Goal: Information Seeking & Learning: Compare options

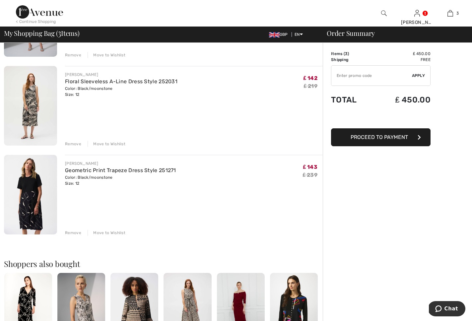
scroll to position [120, 0]
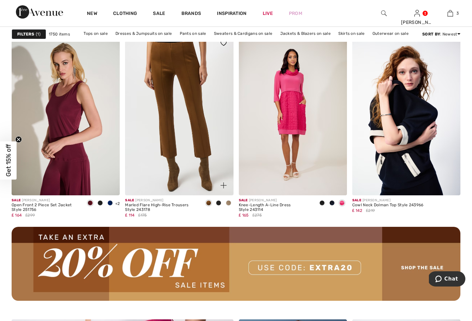
scroll to position [1342, 0]
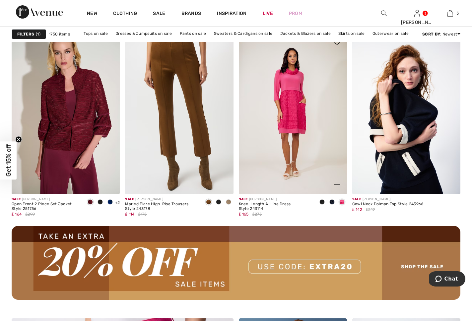
click at [322, 202] on span at bounding box center [321, 201] width 5 height 5
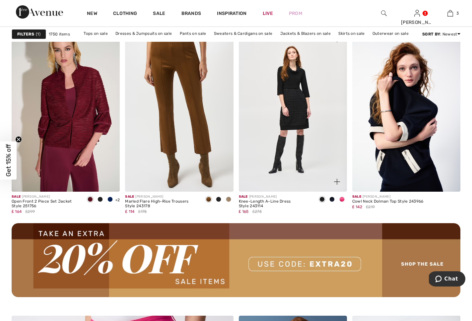
scroll to position [1344, 0]
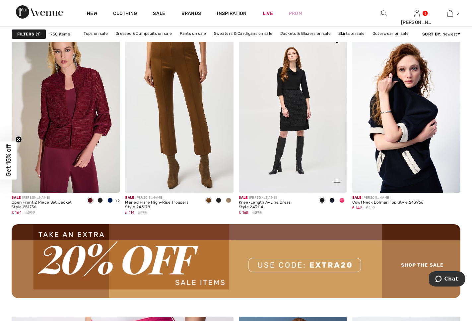
click at [287, 149] on img at bounding box center [293, 112] width 108 height 162
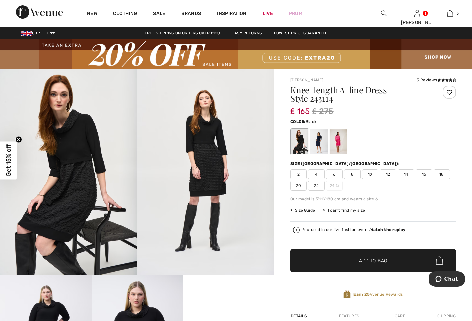
click at [213, 164] on img at bounding box center [205, 172] width 137 height 206
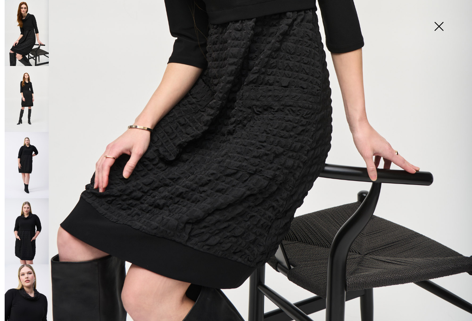
scroll to position [307, 0]
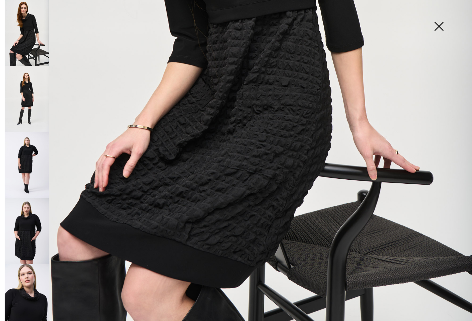
click at [28, 221] on img at bounding box center [27, 231] width 44 height 66
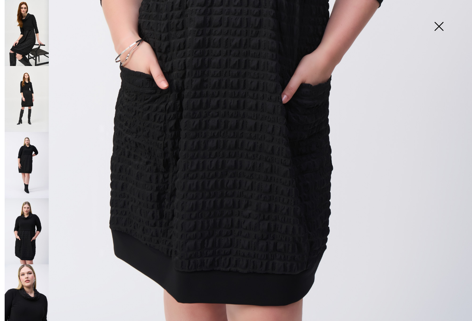
scroll to position [356, 0]
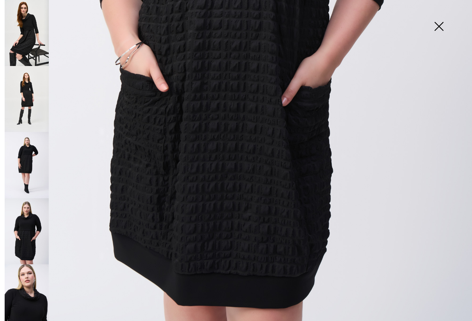
click at [26, 159] on img at bounding box center [27, 165] width 44 height 66
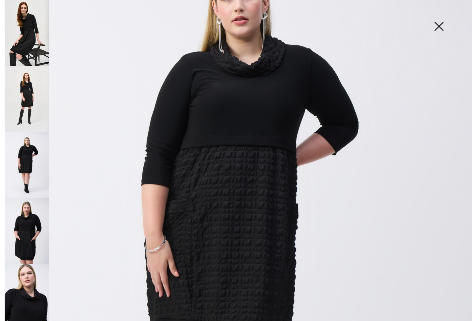
scroll to position [96, 0]
click at [437, 25] on img at bounding box center [438, 27] width 33 height 34
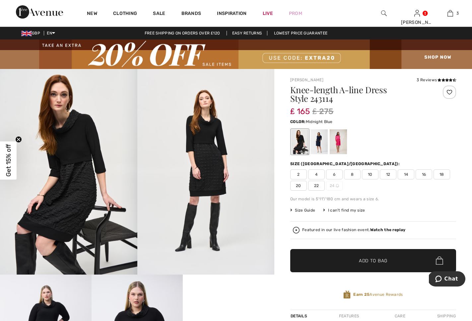
click at [320, 139] on div at bounding box center [318, 141] width 17 height 25
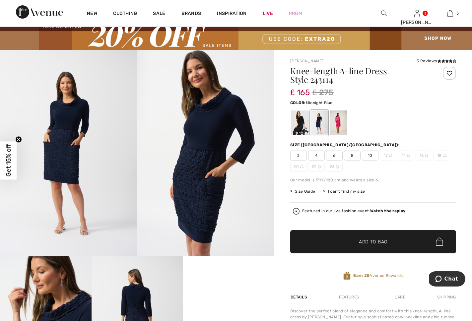
scroll to position [18, 0]
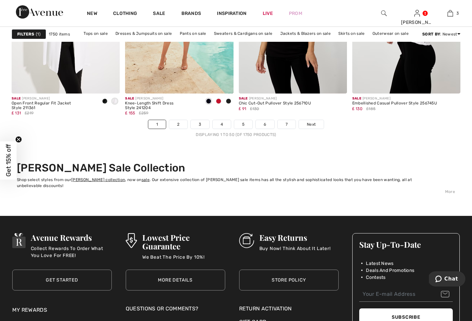
scroll to position [2985, 0]
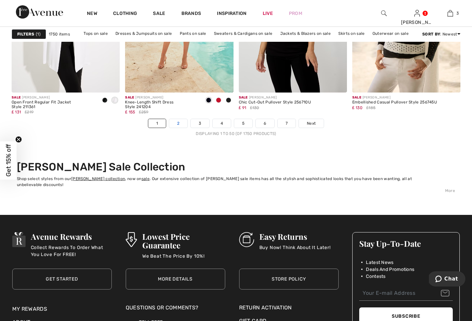
click at [180, 123] on link "2" at bounding box center [178, 123] width 18 height 9
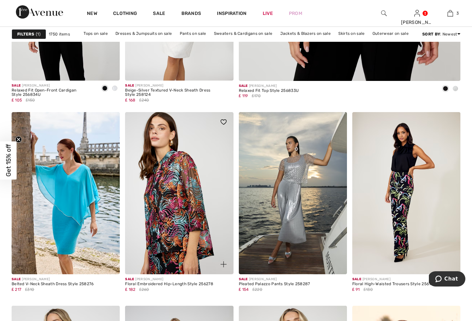
scroll to position [416, 0]
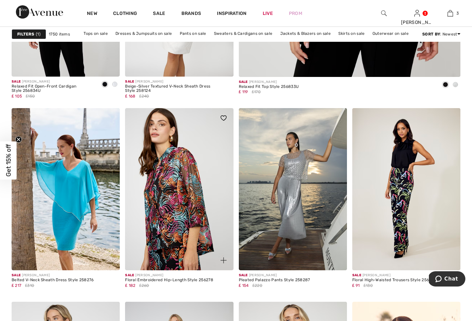
click at [175, 177] on img at bounding box center [179, 189] width 108 height 162
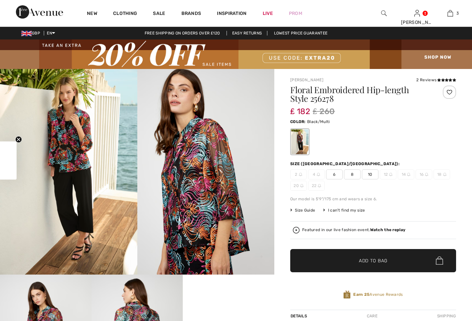
checkbox input "true"
click at [69, 149] on img at bounding box center [68, 172] width 137 height 206
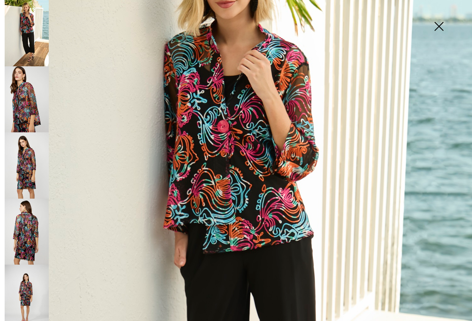
scroll to position [104, 0]
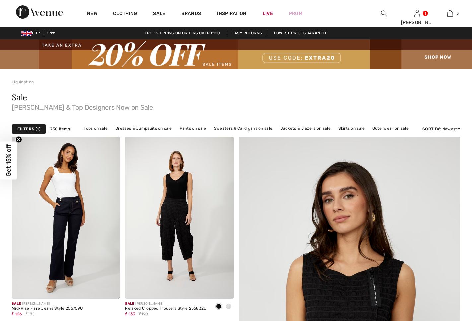
checkbox input "true"
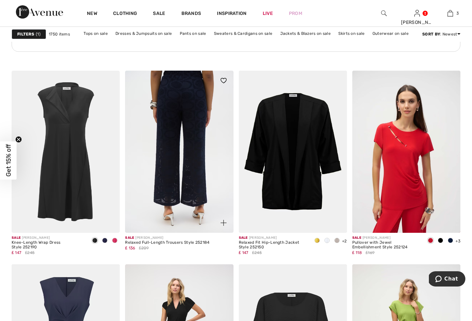
scroll to position [2463, 0]
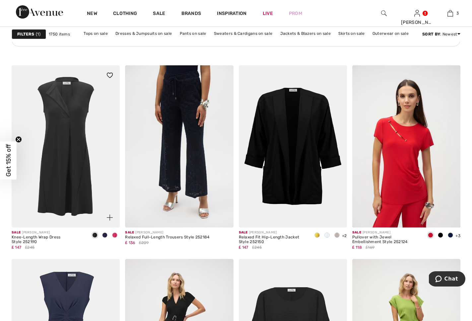
click at [114, 234] on span at bounding box center [114, 234] width 5 height 5
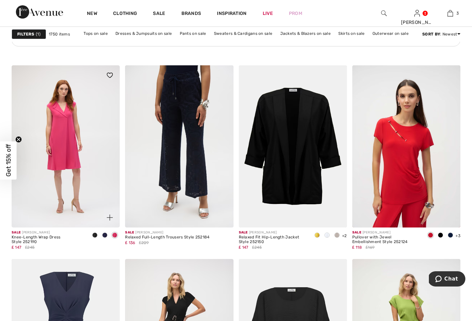
click at [103, 235] on span at bounding box center [104, 234] width 5 height 5
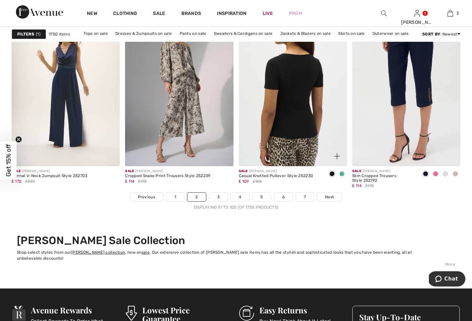
scroll to position [2945, 0]
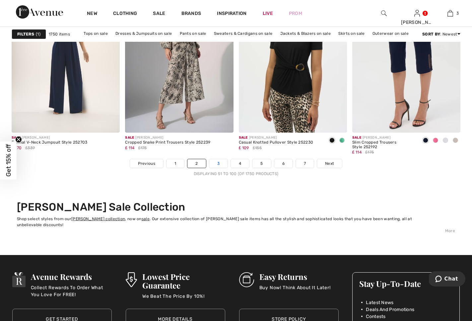
click at [221, 162] on link "3" at bounding box center [218, 163] width 18 height 9
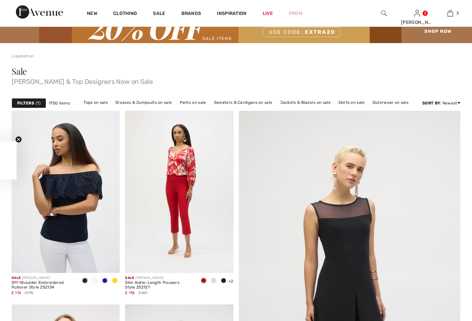
checkbox input "true"
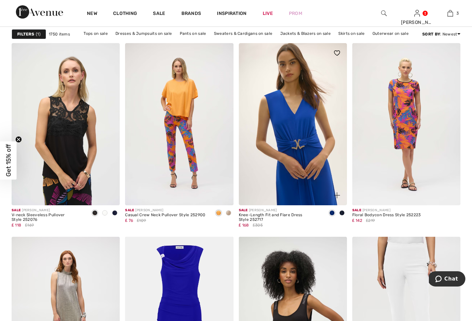
scroll to position [481, 0]
click at [313, 148] on img at bounding box center [293, 124] width 108 height 162
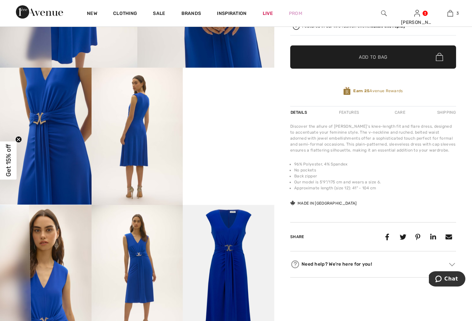
scroll to position [209, 0]
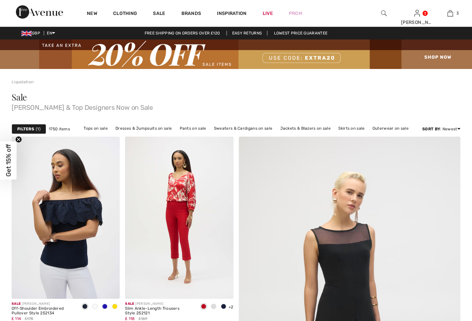
checkbox input "true"
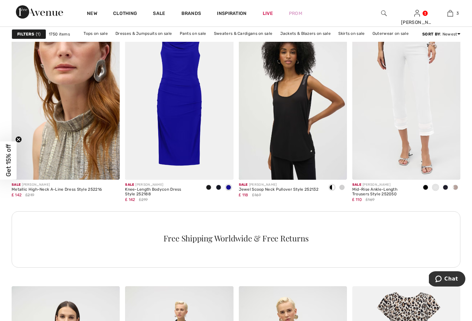
scroll to position [715, 0]
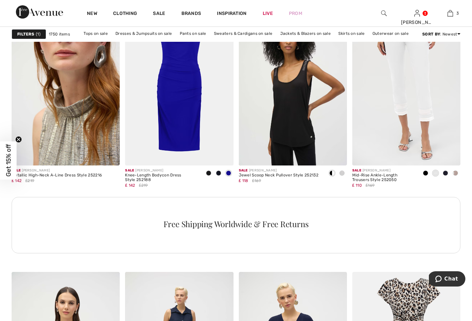
click at [77, 130] on img at bounding box center [66, 84] width 108 height 162
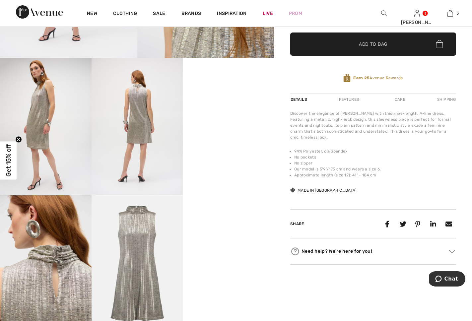
scroll to position [216, 0]
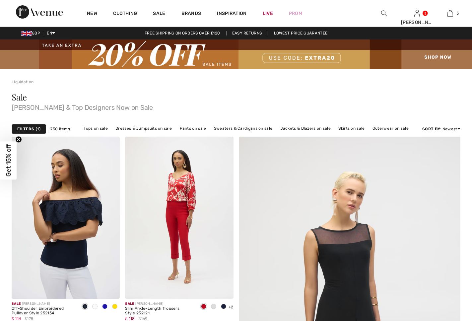
checkbox input "true"
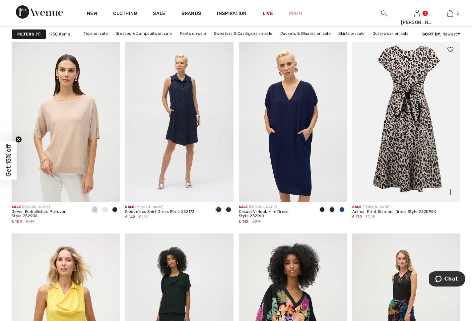
scroll to position [921, 0]
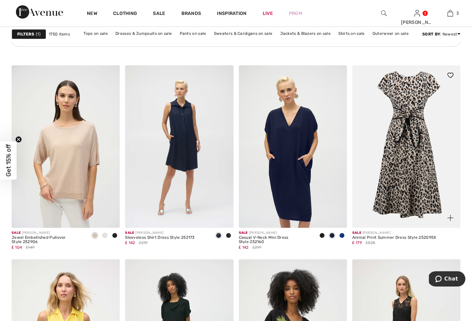
click at [420, 149] on img at bounding box center [406, 146] width 108 height 162
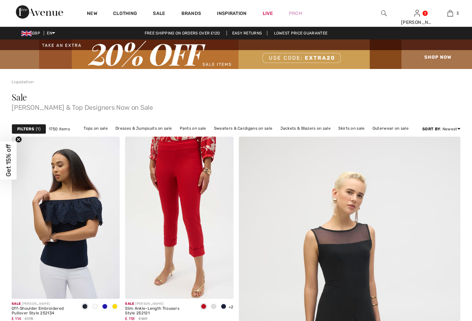
checkbox input "true"
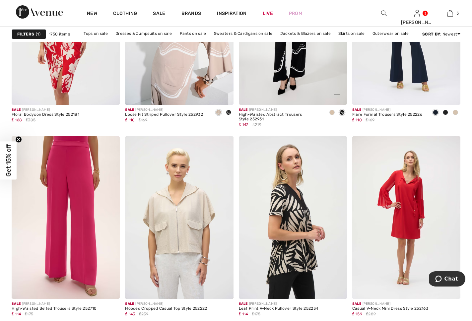
scroll to position [2779, 0]
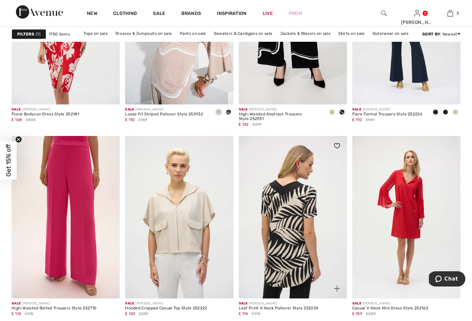
click at [284, 213] on img at bounding box center [293, 217] width 108 height 162
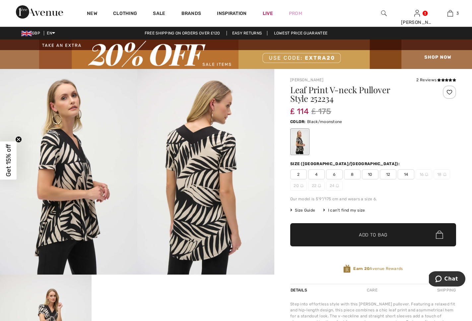
click at [74, 204] on img at bounding box center [68, 172] width 137 height 206
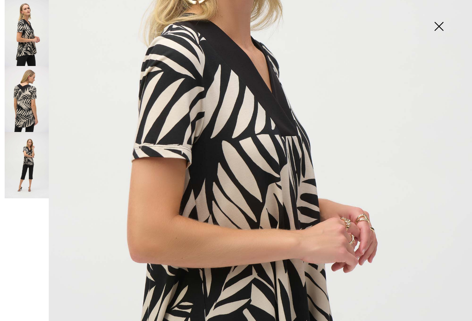
scroll to position [187, 0]
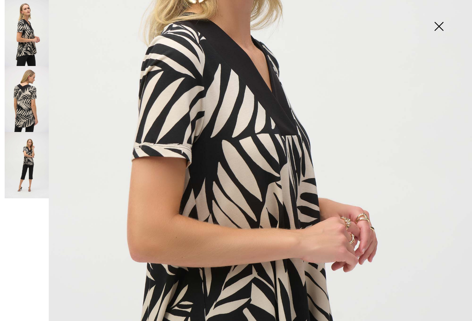
click at [30, 171] on img at bounding box center [27, 165] width 44 height 66
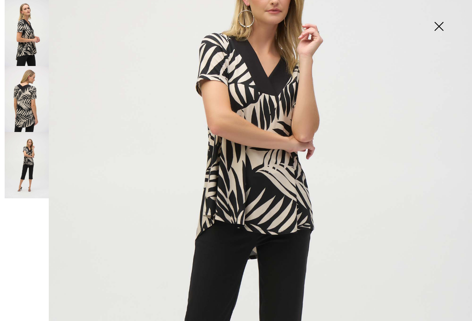
scroll to position [116, 0]
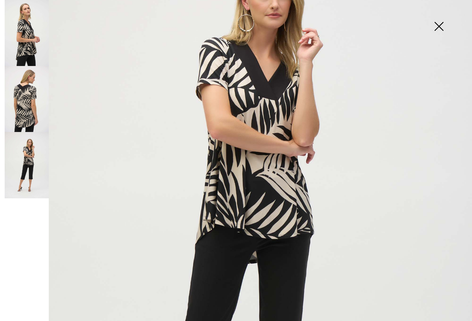
click at [26, 100] on img at bounding box center [27, 99] width 44 height 66
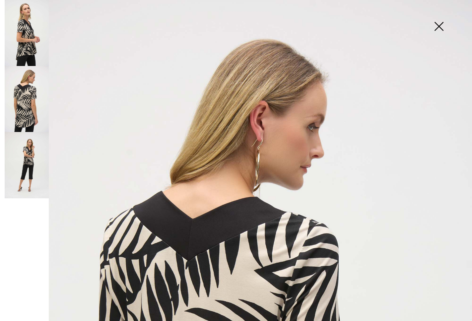
scroll to position [0, 0]
click at [18, 33] on img at bounding box center [27, 33] width 44 height 66
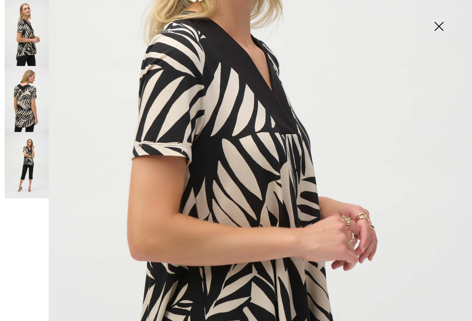
scroll to position [211, 0]
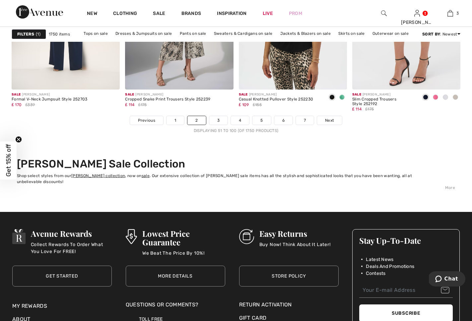
scroll to position [2977, 0]
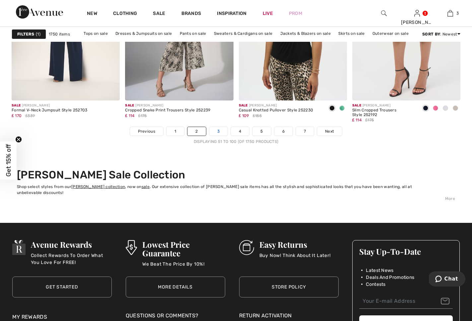
click at [219, 132] on link "3" at bounding box center [218, 131] width 18 height 9
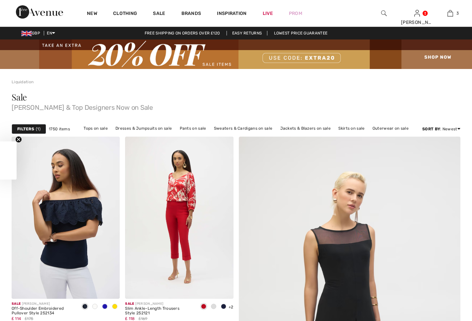
checkbox input "true"
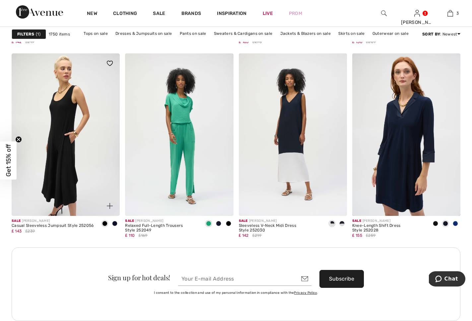
scroll to position [2189, 0]
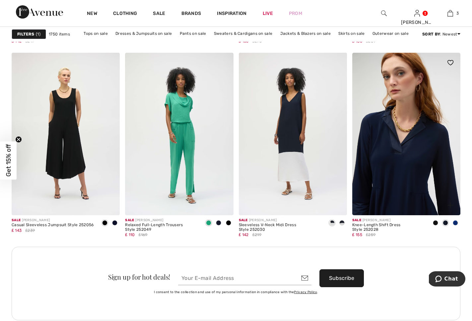
click at [379, 153] on img at bounding box center [406, 134] width 108 height 162
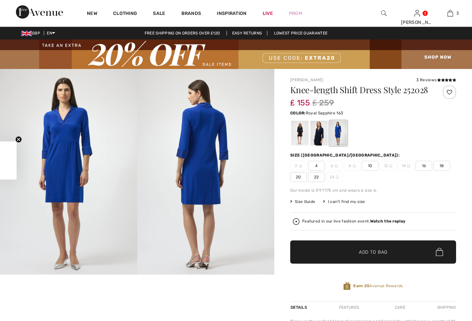
checkbox input "true"
click at [65, 153] on img at bounding box center [68, 172] width 137 height 206
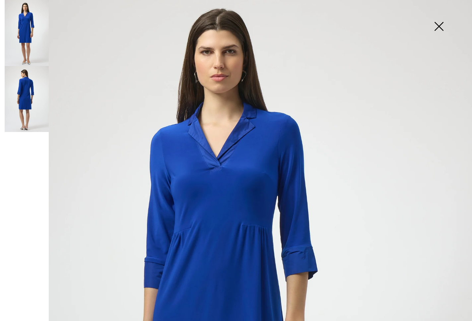
scroll to position [21, 0]
click at [443, 25] on img at bounding box center [438, 27] width 33 height 34
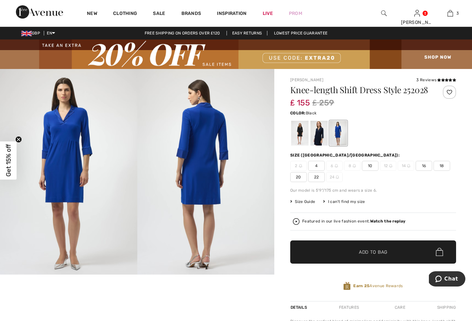
click at [300, 140] on div at bounding box center [299, 133] width 17 height 25
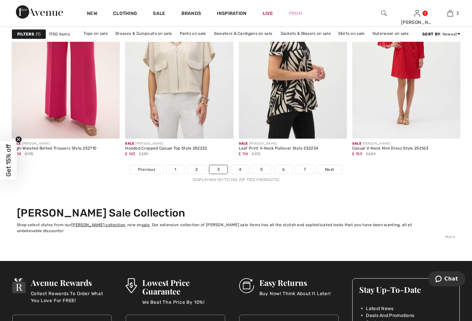
scroll to position [2940, 0]
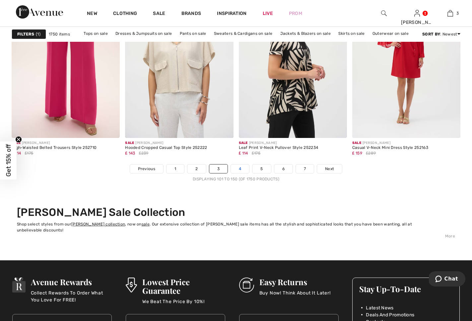
click at [239, 169] on link "4" at bounding box center [240, 168] width 18 height 9
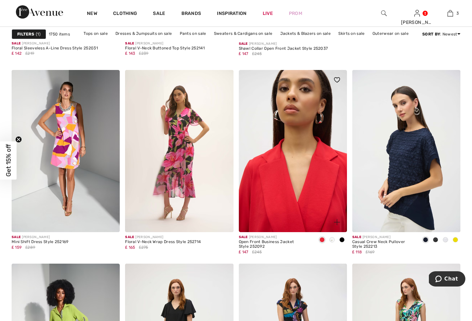
scroll to position [489, 0]
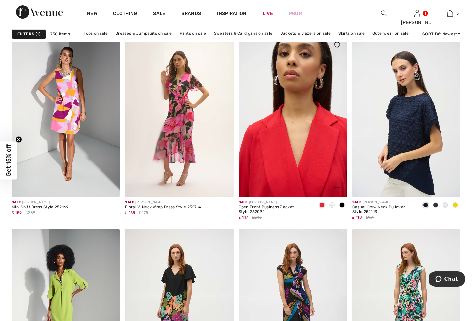
click at [330, 158] on img at bounding box center [293, 116] width 108 height 162
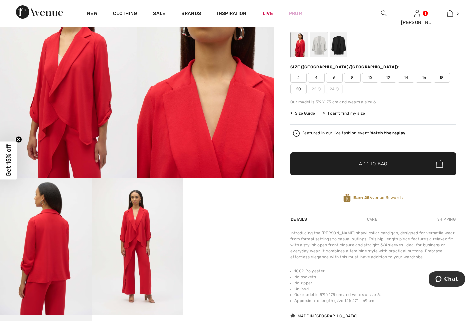
scroll to position [99, 0]
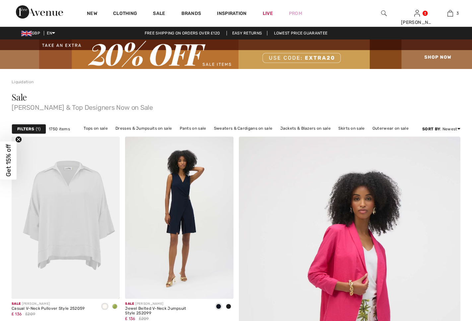
checkbox input "true"
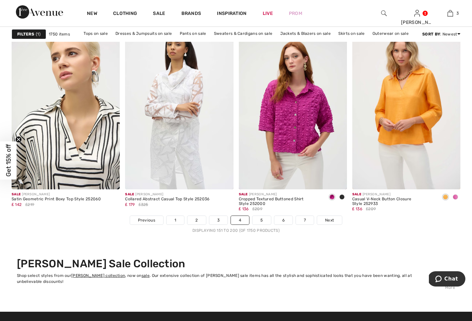
scroll to position [2889, 0]
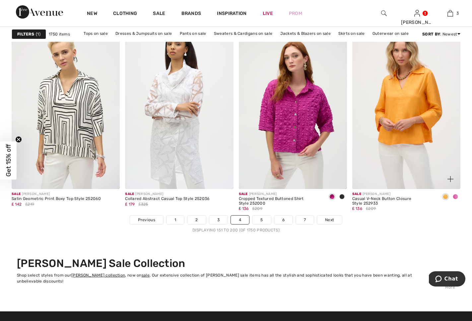
click at [454, 197] on span at bounding box center [455, 196] width 5 height 5
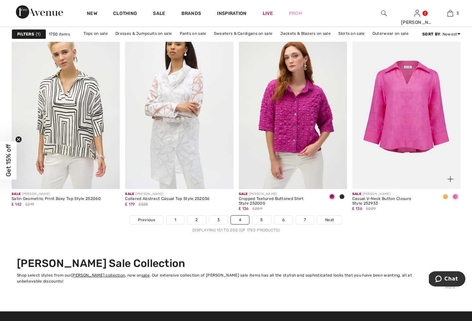
click at [391, 124] on img at bounding box center [406, 108] width 108 height 162
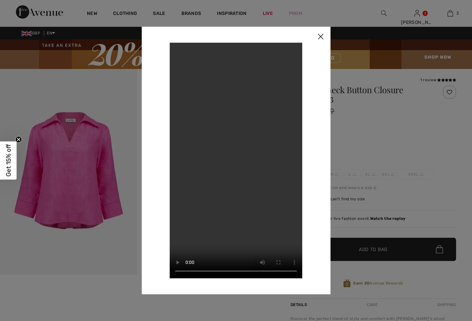
checkbox input "true"
click at [318, 35] on img at bounding box center [320, 37] width 20 height 21
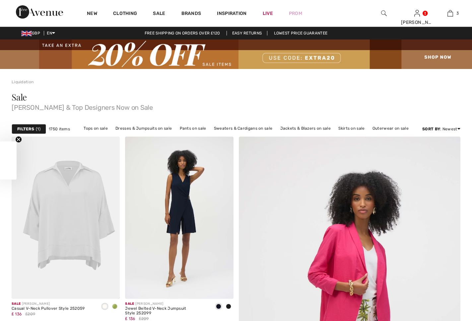
checkbox input "true"
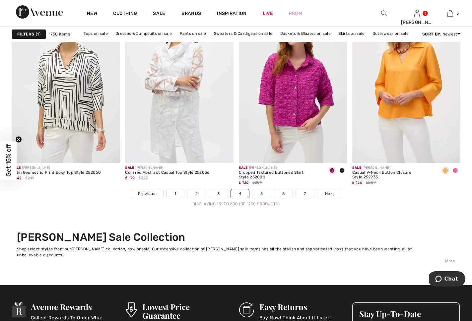
click at [260, 193] on link "5" at bounding box center [261, 193] width 18 height 9
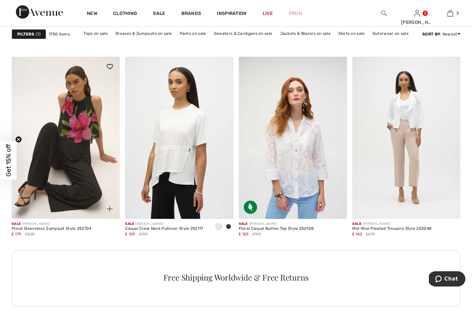
scroll to position [671, 0]
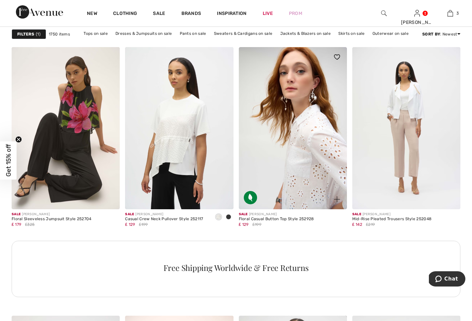
click at [302, 136] on img at bounding box center [293, 128] width 108 height 162
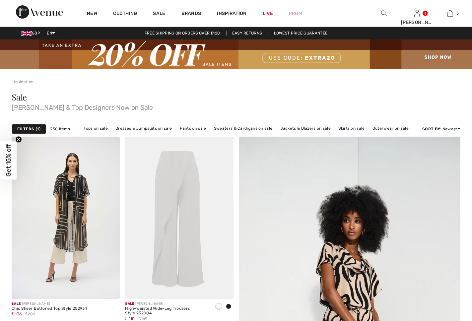
checkbox input "true"
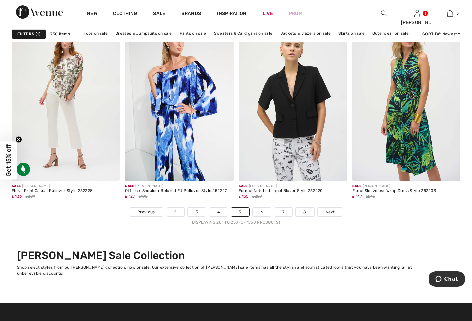
scroll to position [2898, 0]
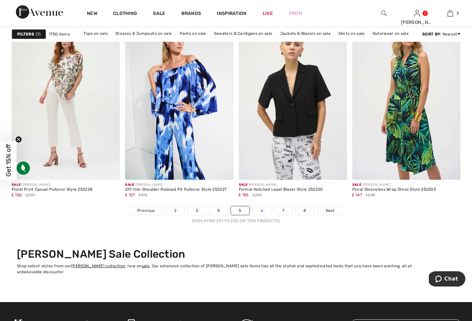
click at [262, 211] on link "6" at bounding box center [262, 210] width 18 height 9
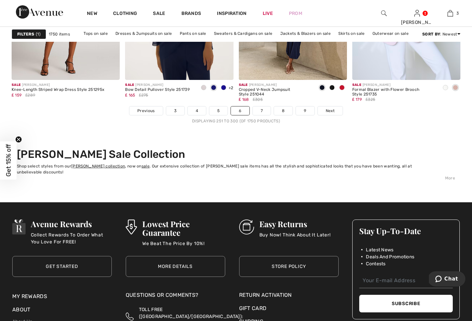
scroll to position [2998, 0]
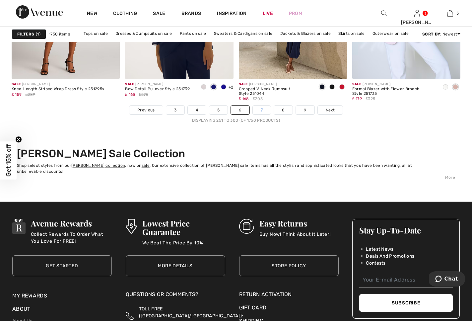
click at [264, 111] on link "7" at bounding box center [262, 110] width 18 height 9
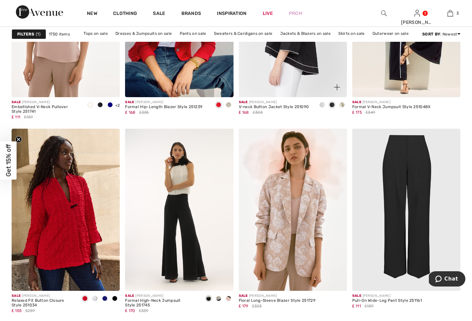
scroll to position [590, 0]
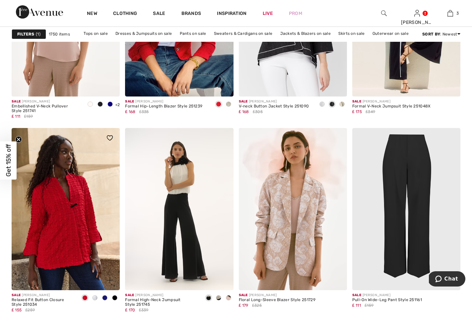
click at [114, 296] on span at bounding box center [114, 297] width 5 height 5
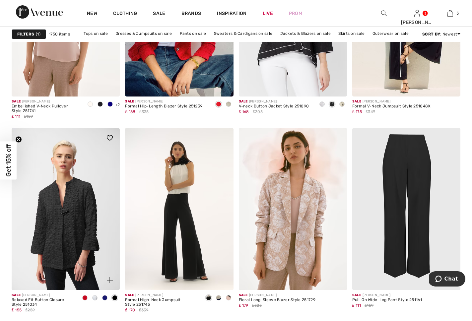
click at [77, 263] on img at bounding box center [66, 209] width 108 height 162
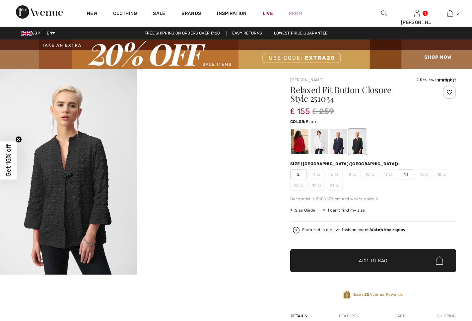
checkbox input "true"
click at [297, 148] on div at bounding box center [299, 141] width 17 height 25
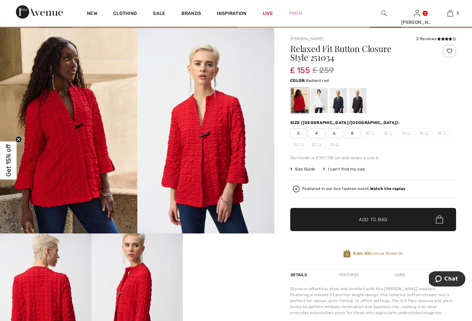
scroll to position [36, 0]
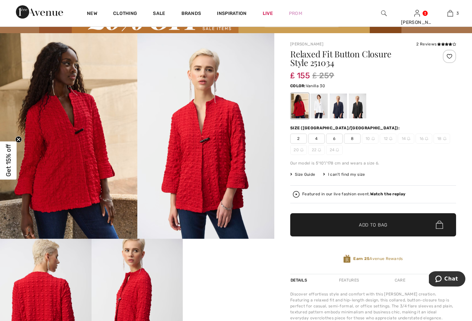
click at [321, 114] on div at bounding box center [318, 106] width 17 height 25
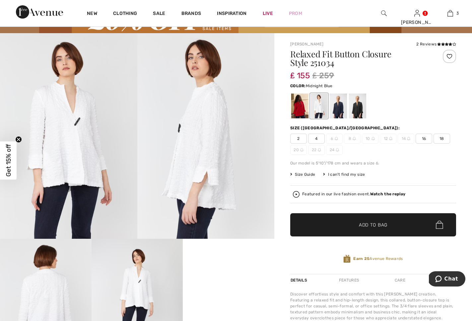
click at [341, 111] on div at bounding box center [338, 106] width 17 height 25
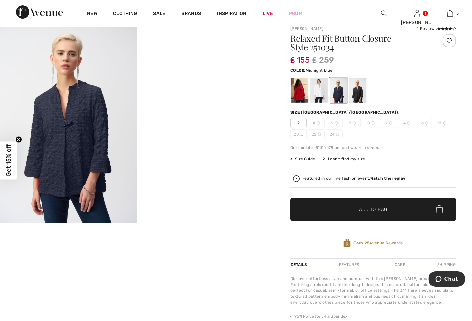
scroll to position [20, 0]
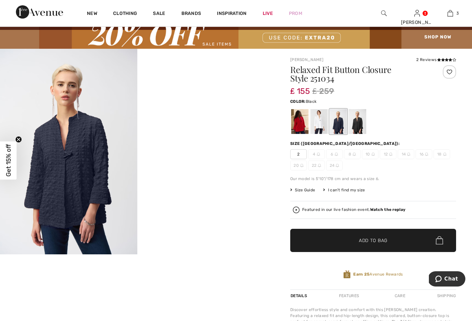
click at [356, 125] on div at bounding box center [357, 121] width 17 height 25
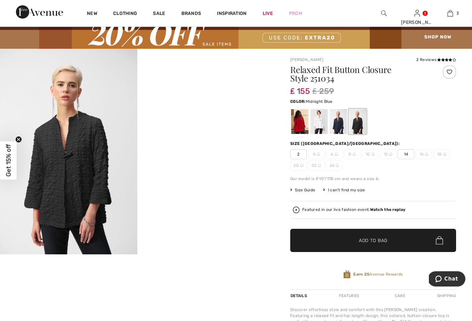
click at [341, 125] on div at bounding box center [338, 121] width 17 height 25
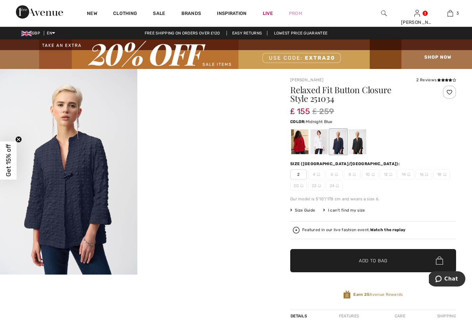
scroll to position [0, 0]
click at [72, 185] on img at bounding box center [68, 172] width 137 height 206
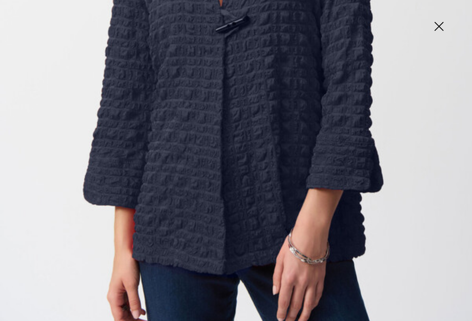
scroll to position [344, 0]
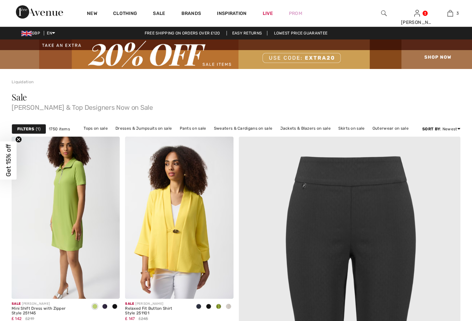
checkbox input "true"
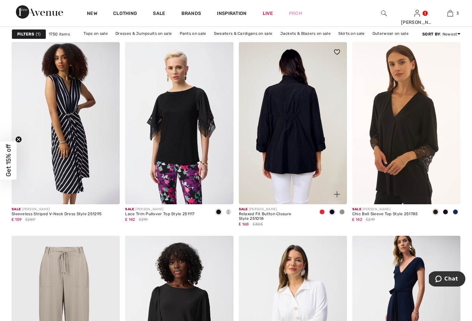
scroll to position [2676, 0]
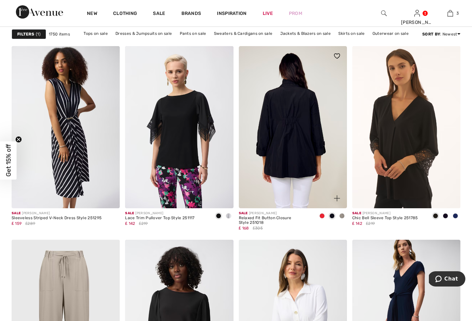
click at [314, 111] on img at bounding box center [293, 127] width 108 height 162
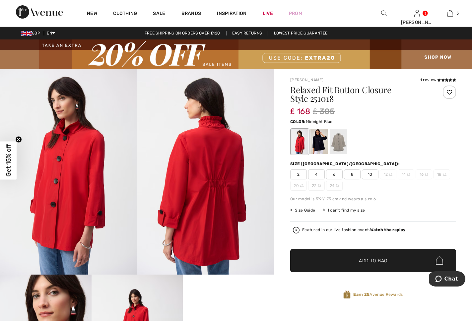
click at [319, 141] on div at bounding box center [318, 141] width 17 height 25
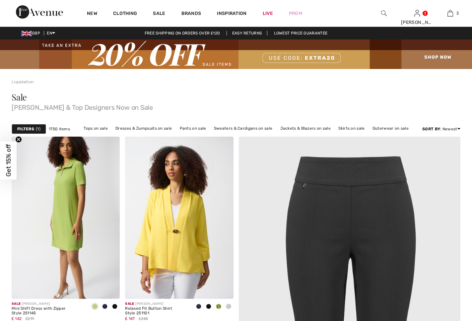
checkbox input "true"
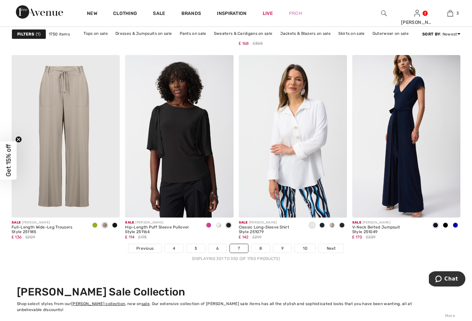
scroll to position [2861, 0]
click at [261, 249] on link "8" at bounding box center [260, 248] width 19 height 9
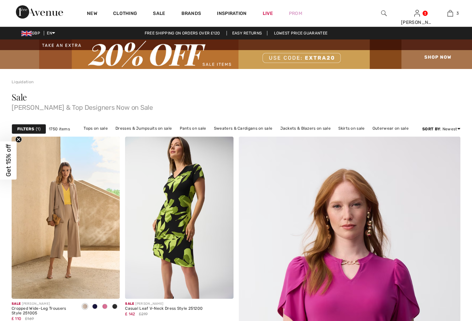
checkbox input "true"
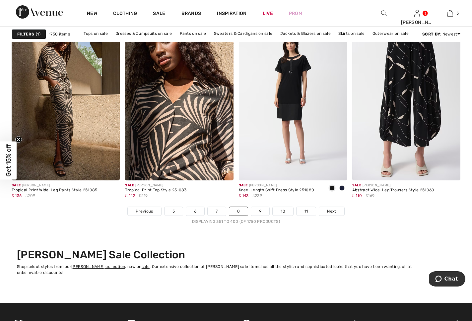
scroll to position [2898, 0]
